Goal: Find specific page/section: Find specific page/section

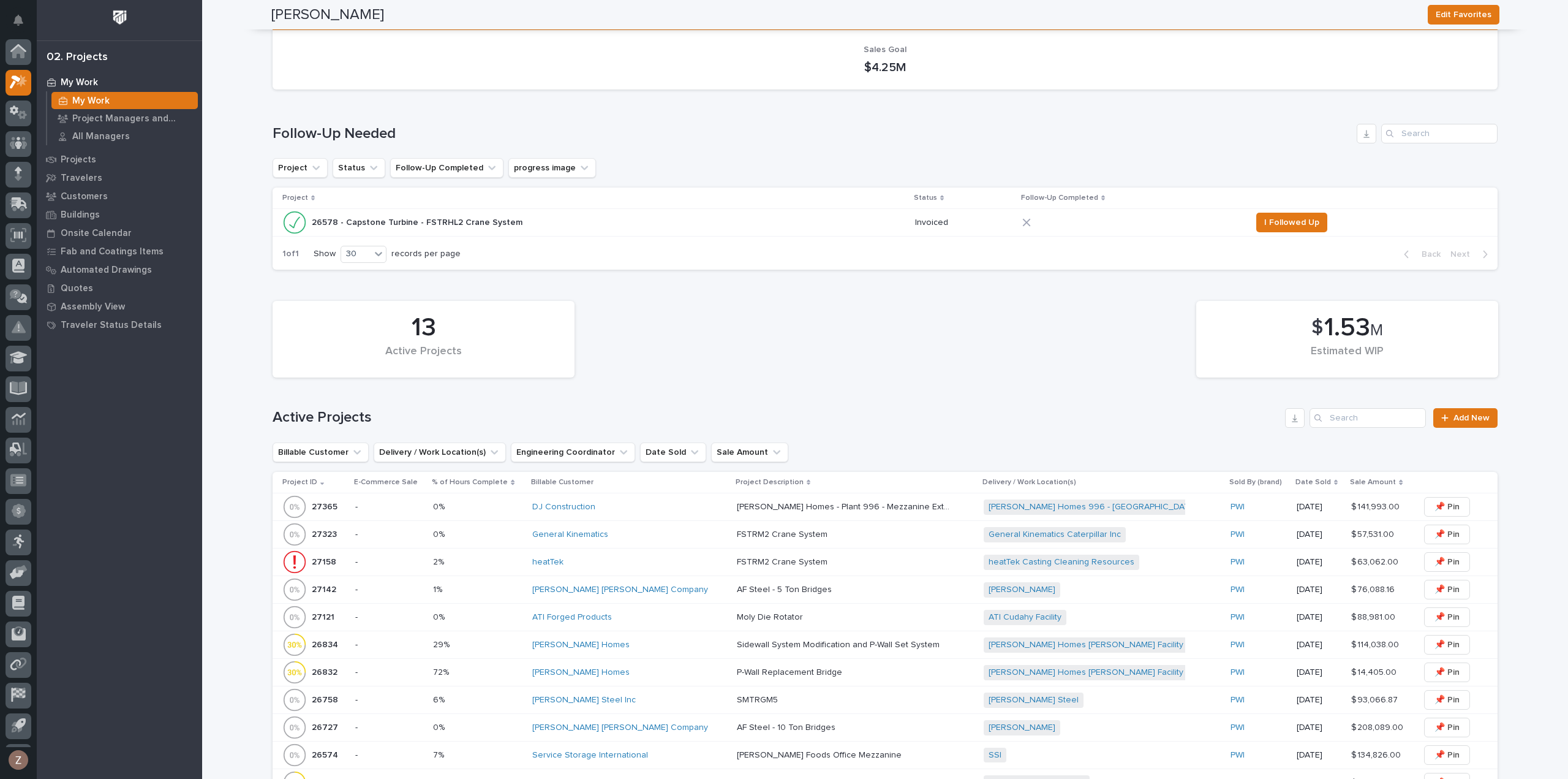
scroll to position [27, 0]
click at [117, 118] on p "Project Managers and Engineers" at bounding box center [133, 119] width 121 height 11
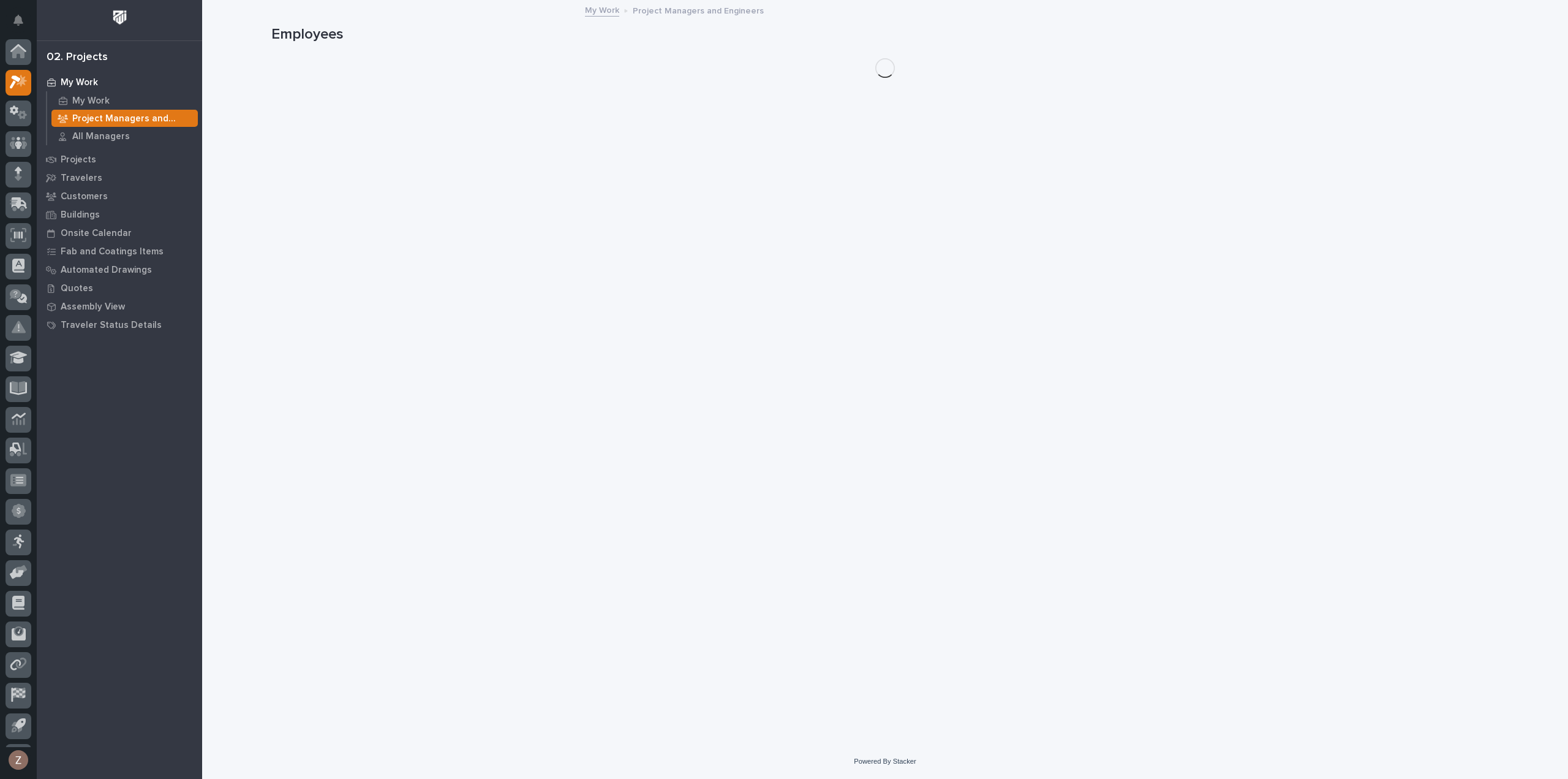
scroll to position [27, 0]
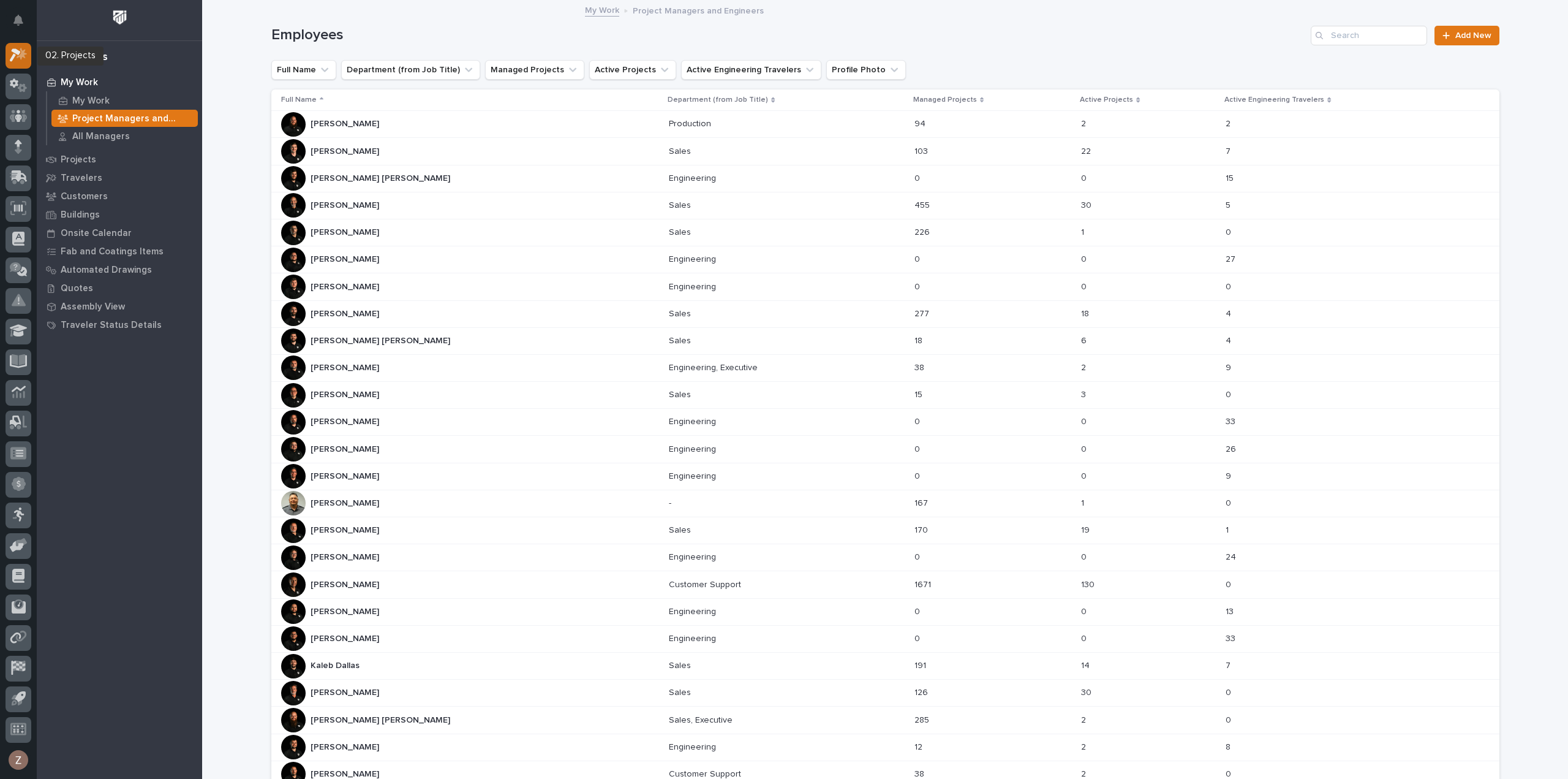
click at [19, 49] on icon at bounding box center [18, 55] width 18 height 14
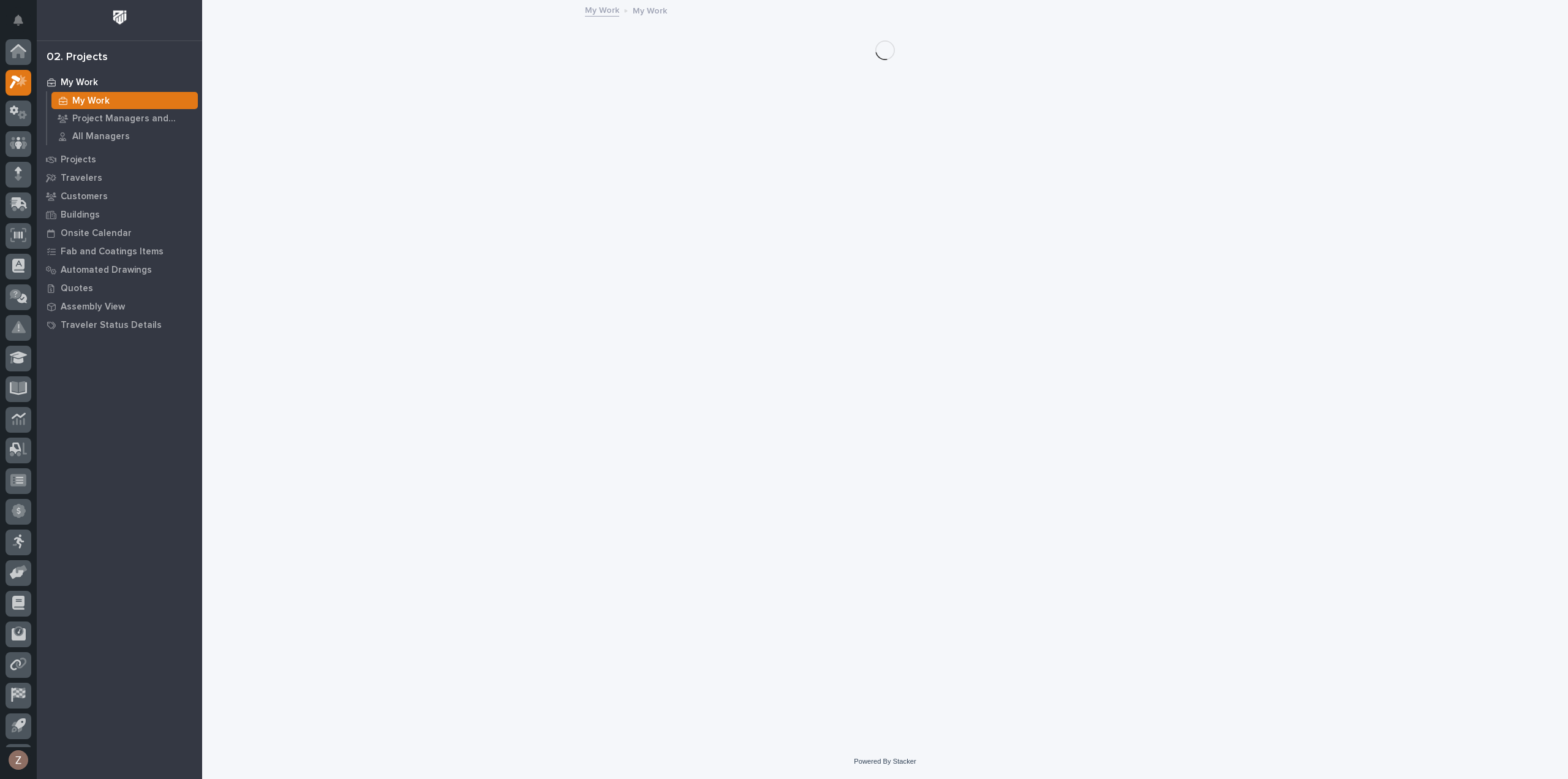
scroll to position [27, 0]
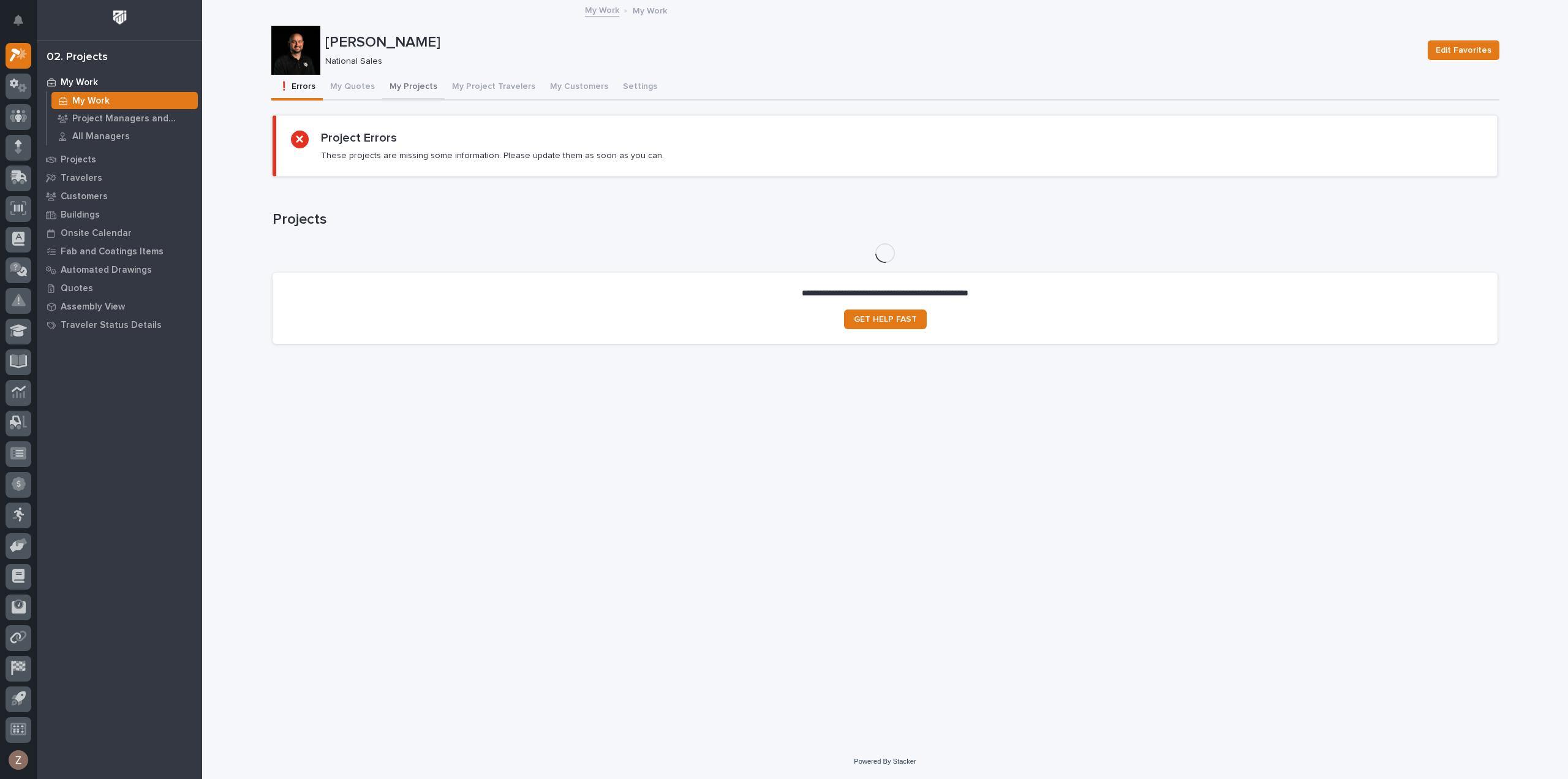
click at [411, 85] on button "My Projects" at bounding box center [413, 87] width 62 height 26
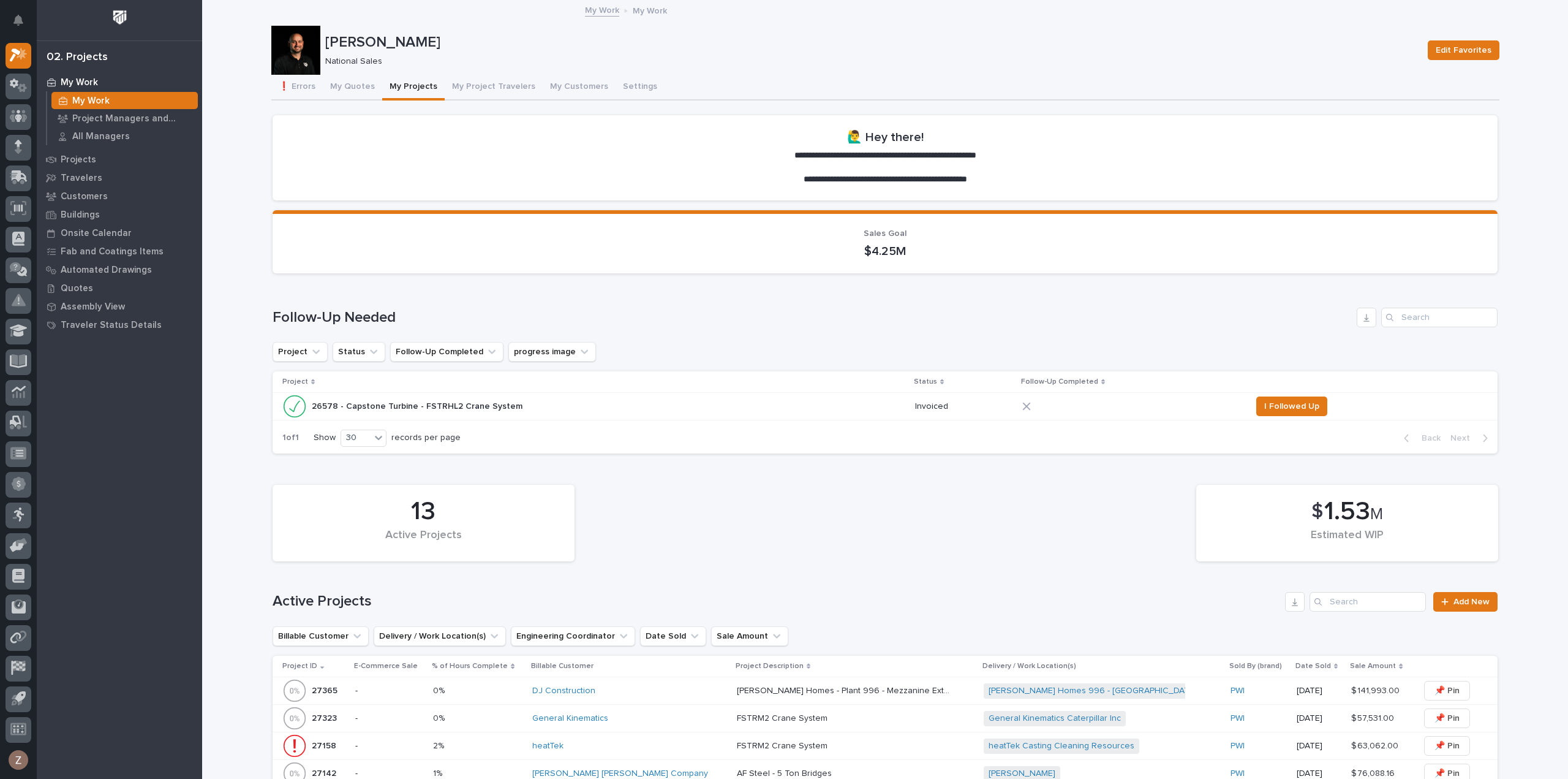
scroll to position [245, 0]
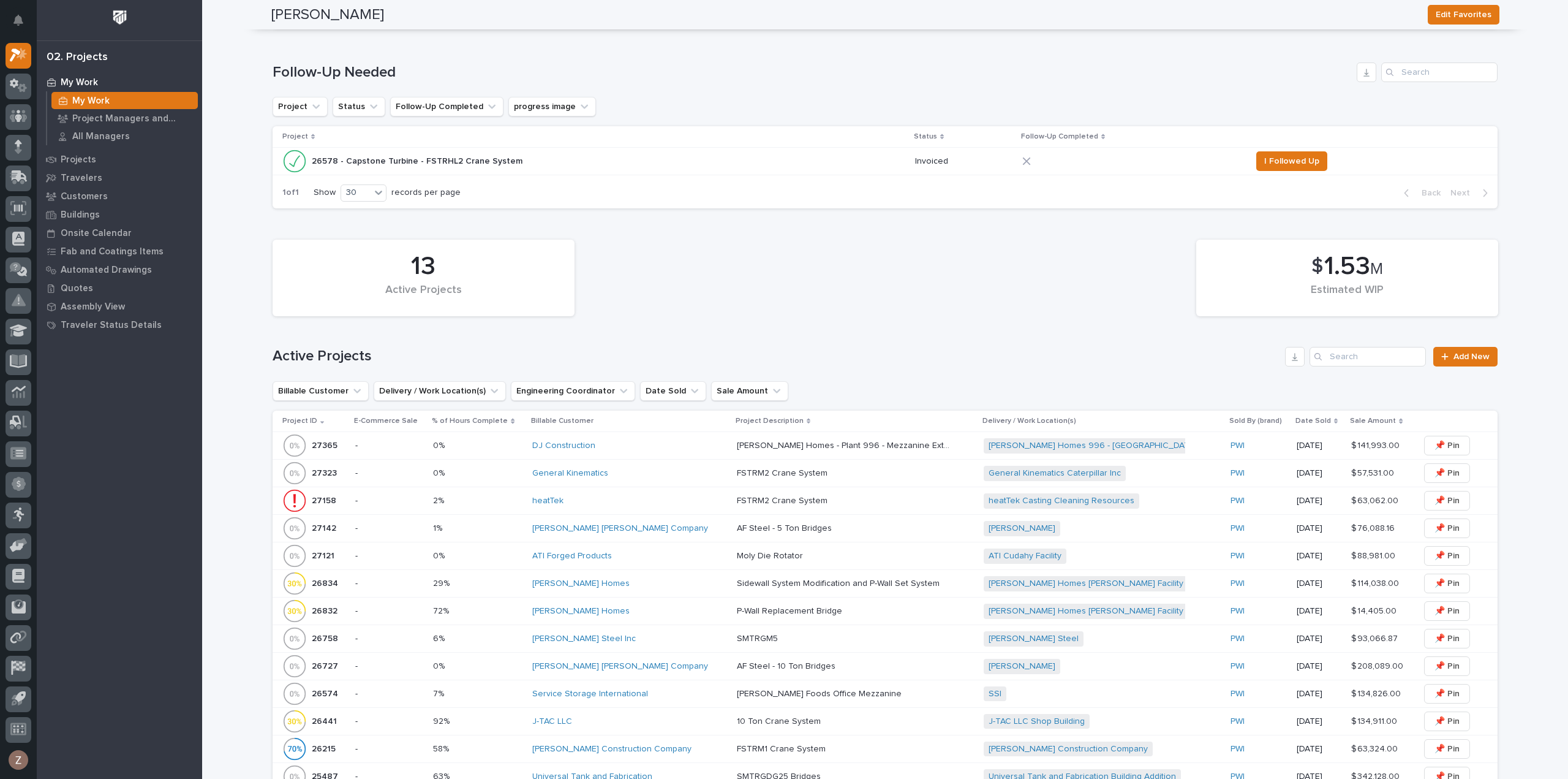
click at [625, 445] on div "DJ Construction" at bounding box center [629, 445] width 195 height 11
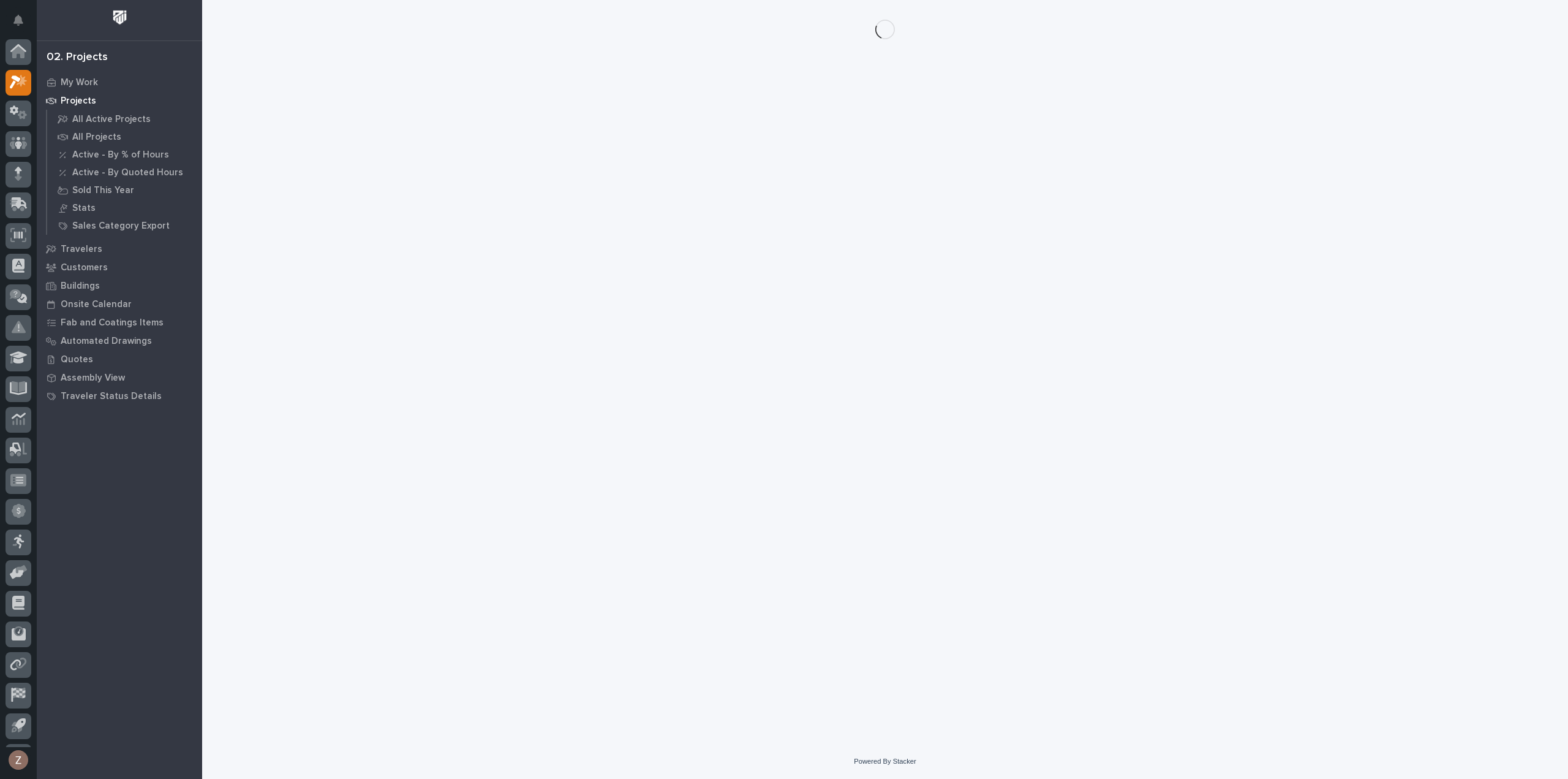
scroll to position [27, 0]
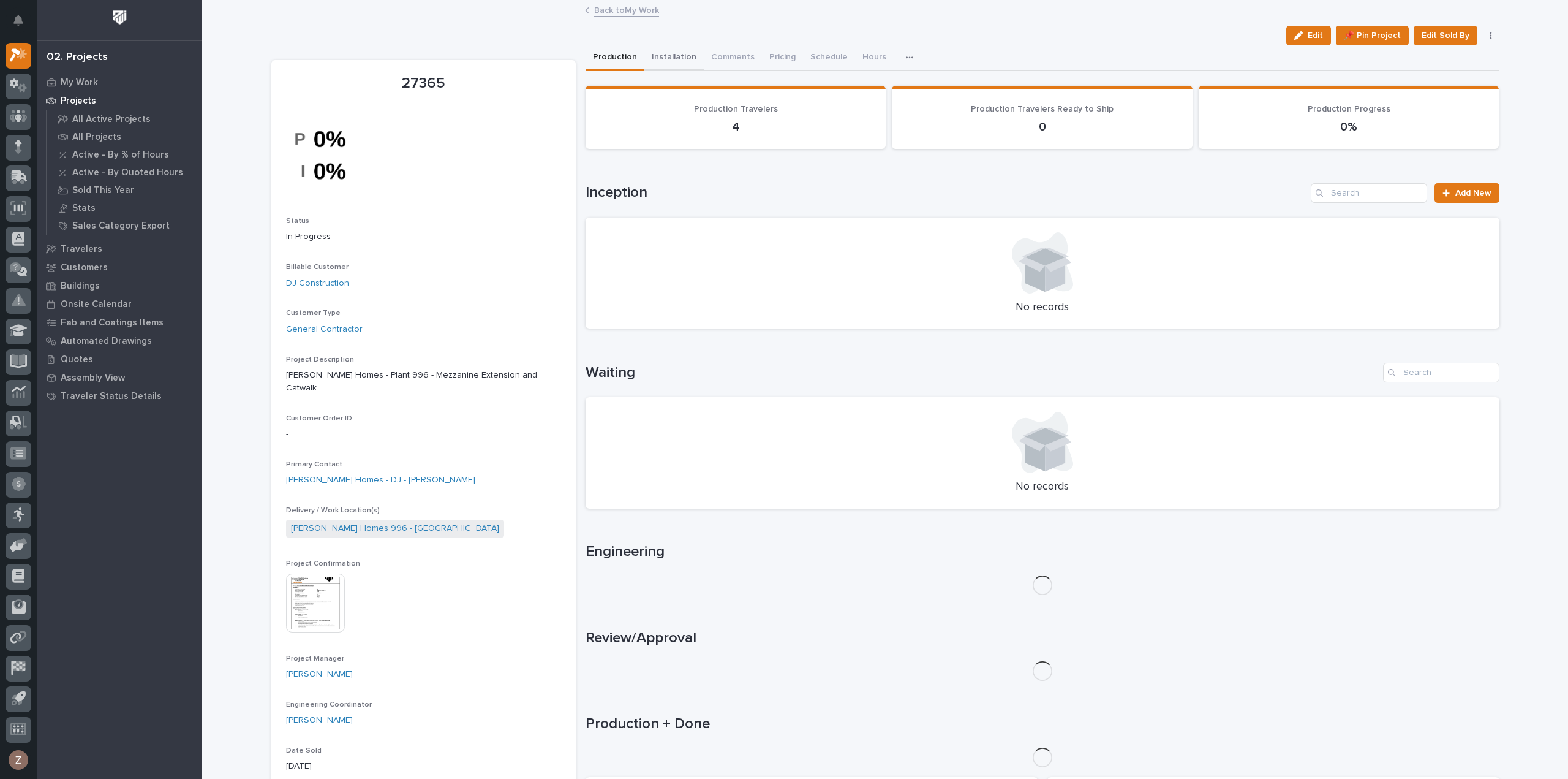
click at [675, 51] on button "Installation" at bounding box center [674, 58] width 60 height 26
